Goal: Transaction & Acquisition: Obtain resource

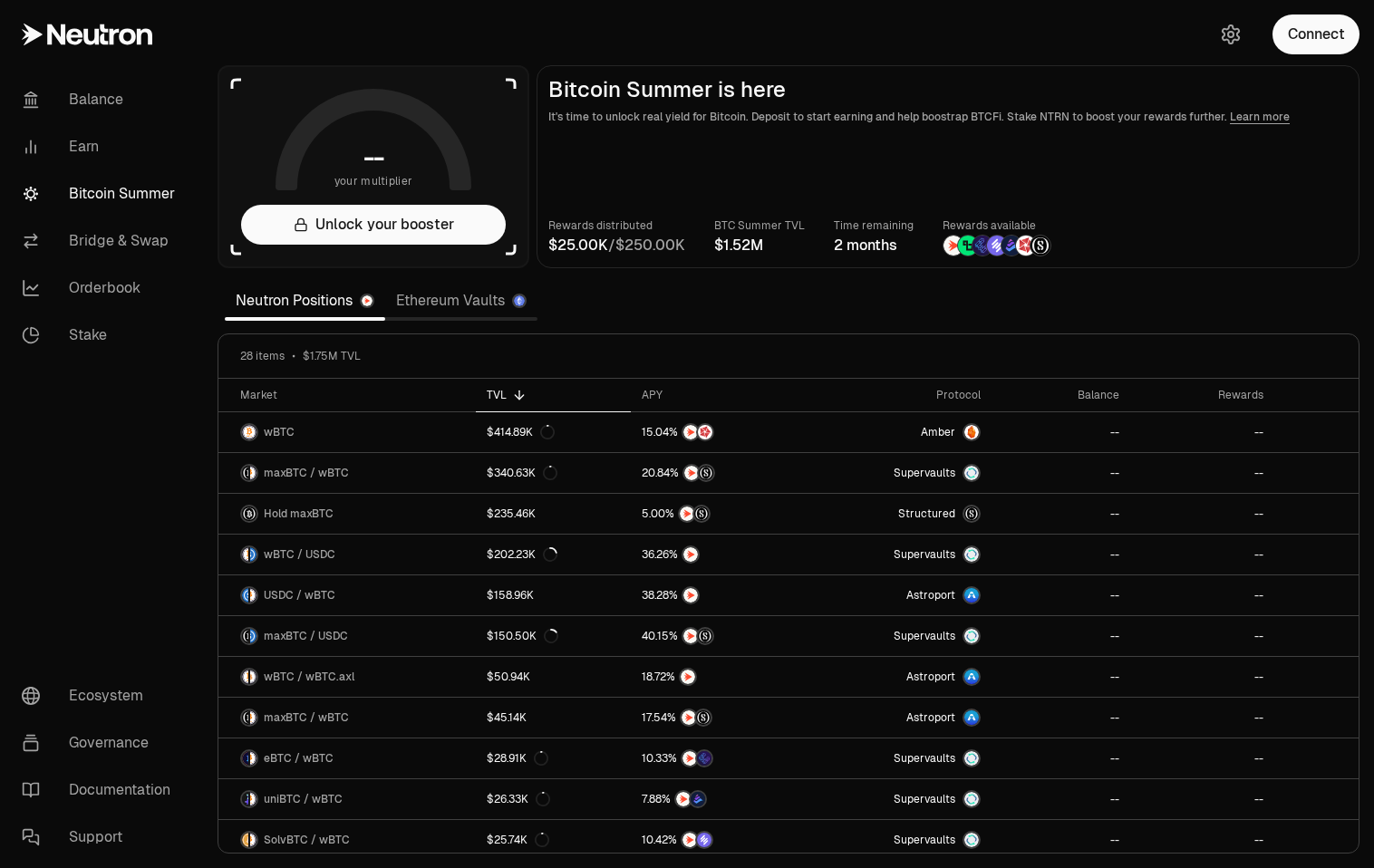
click at [441, 311] on link "Ethereum Vaults" at bounding box center [461, 301] width 152 height 36
click at [443, 300] on link "Ethereum Vaults" at bounding box center [461, 301] width 152 height 36
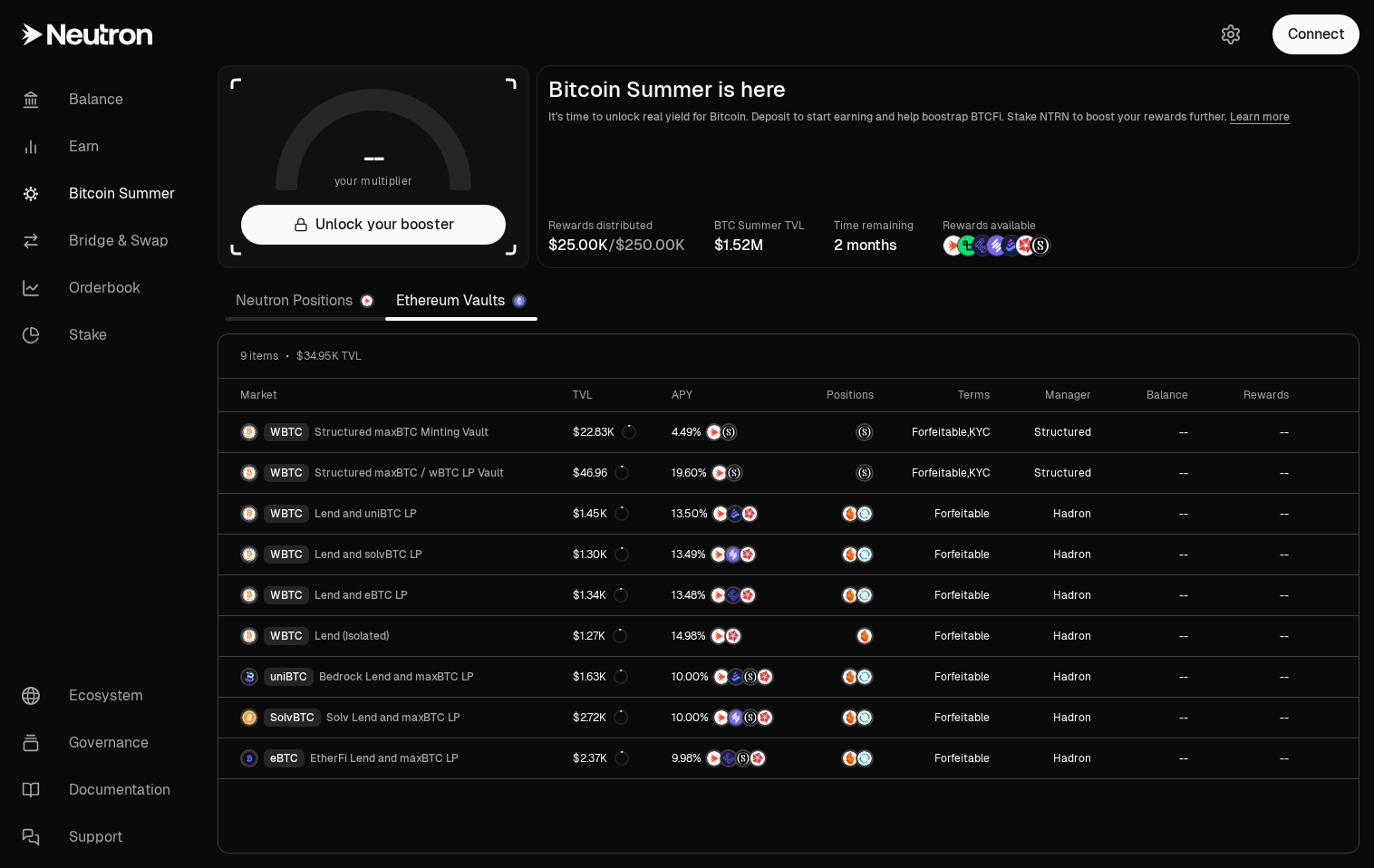
click at [294, 300] on link "Neutron Positions" at bounding box center [305, 301] width 160 height 36
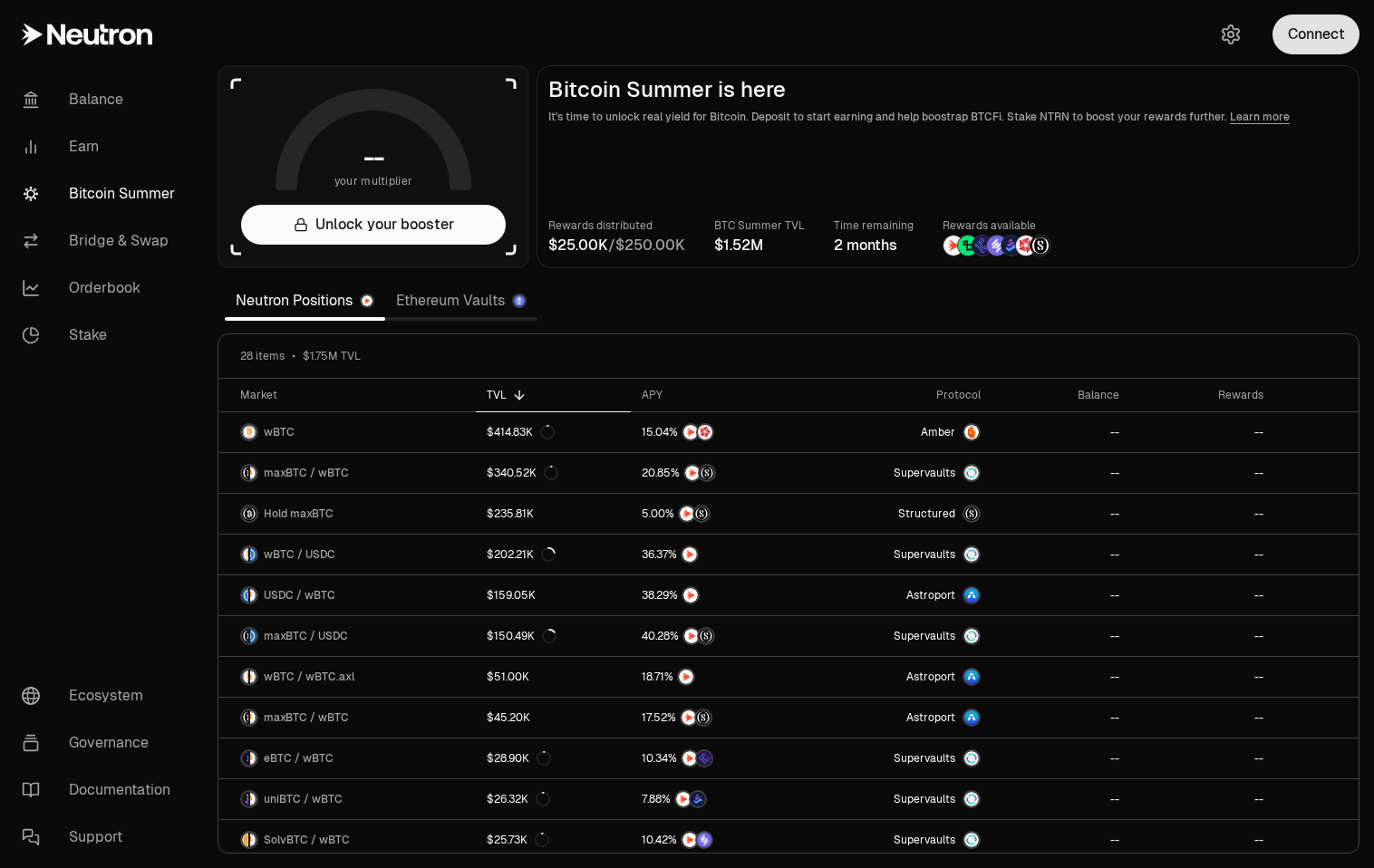
click at [1306, 29] on button "Connect" at bounding box center [1316, 35] width 87 height 40
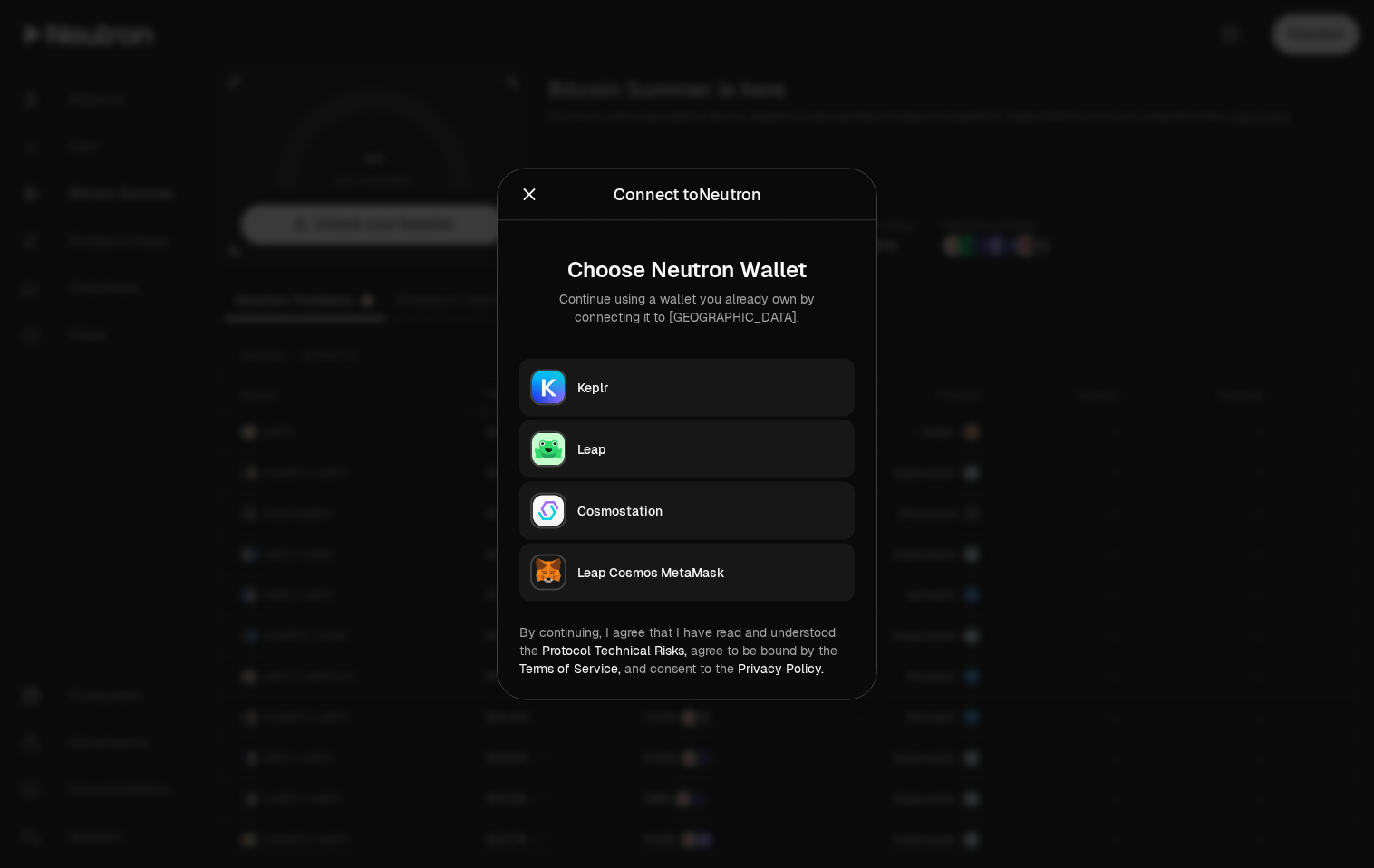
click at [651, 393] on div "Keplr" at bounding box center [710, 388] width 267 height 18
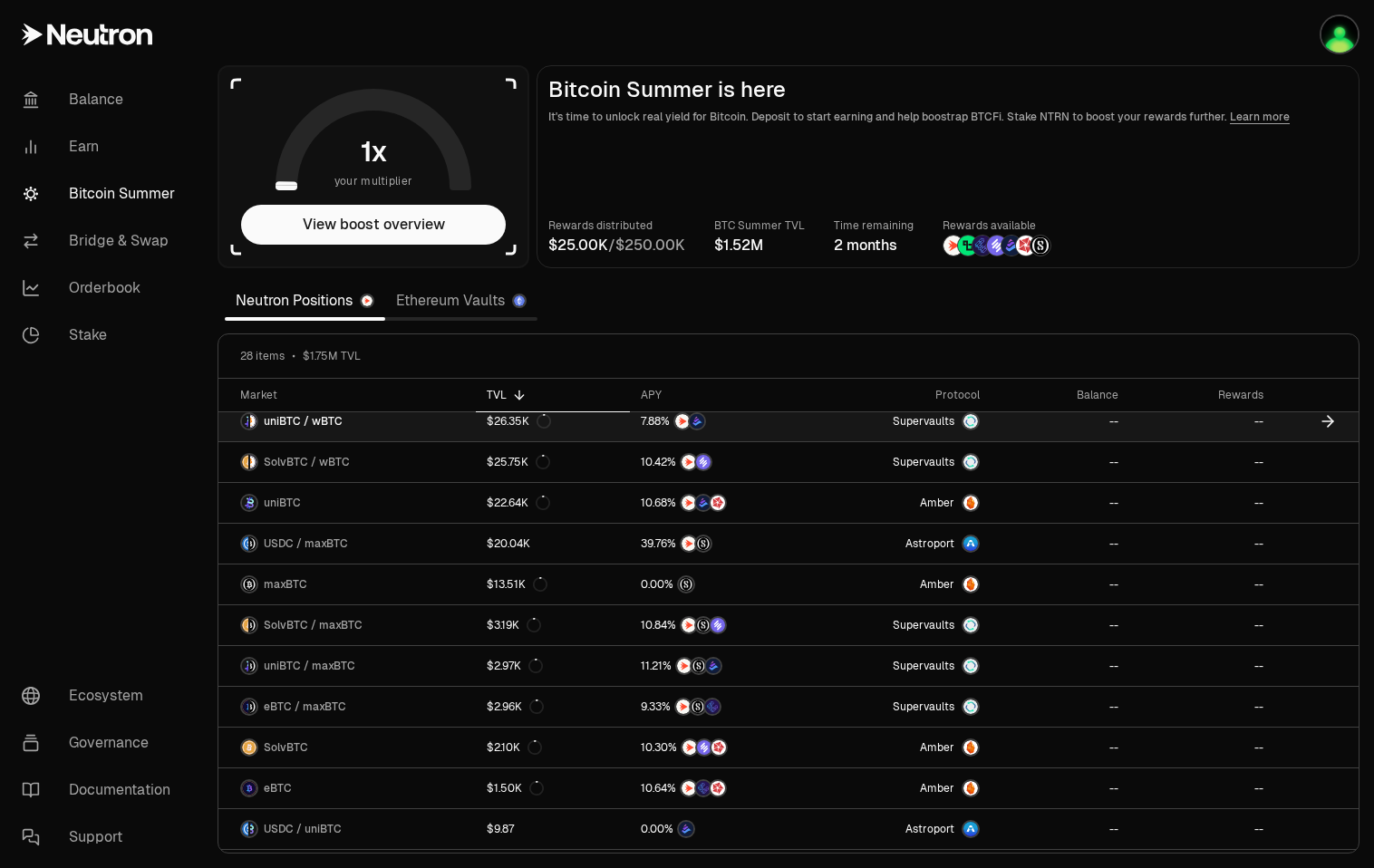
scroll to position [378, 0]
